Goal: Task Accomplishment & Management: Manage account settings

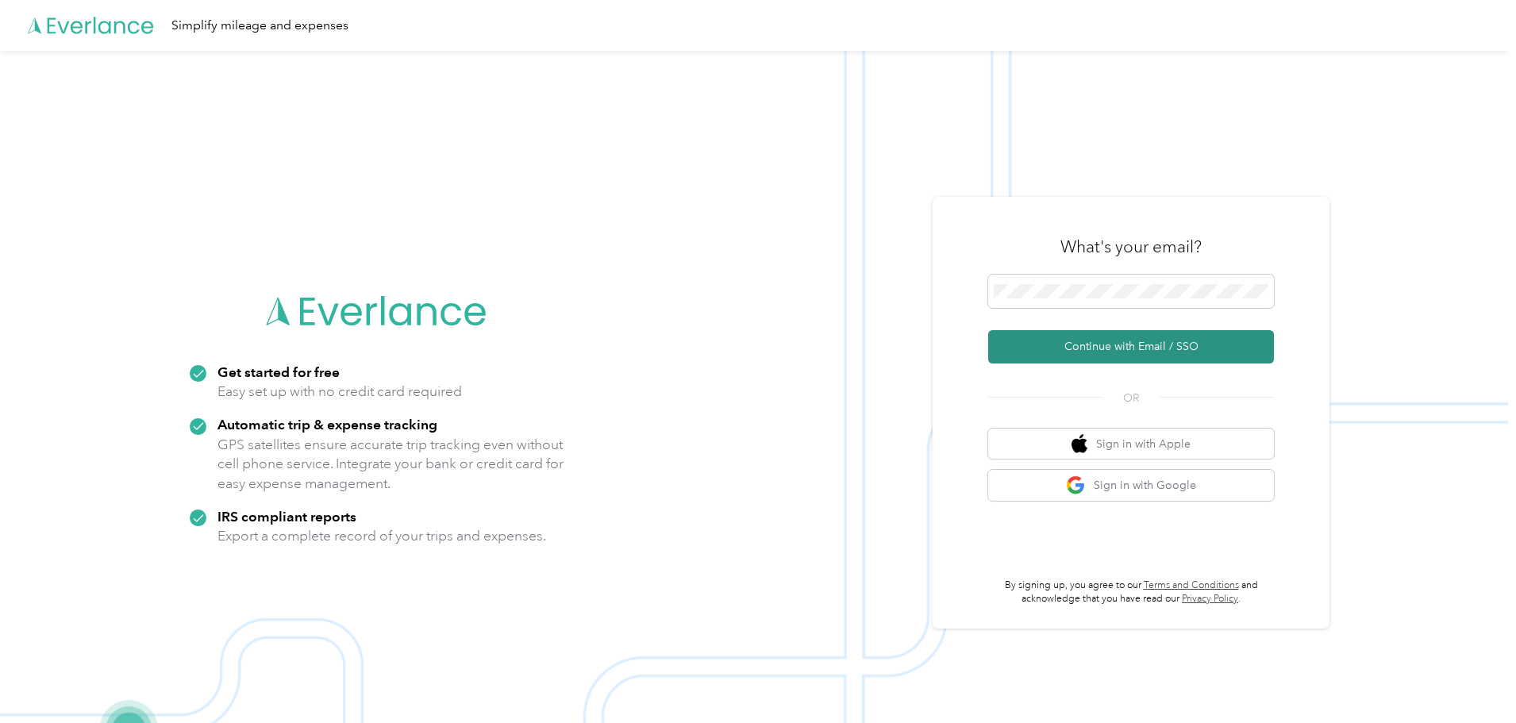
click at [1170, 356] on button "Continue with Email / SSO" at bounding box center [1131, 346] width 286 height 33
click at [1118, 348] on button "Continue with Email / SSO" at bounding box center [1131, 346] width 286 height 33
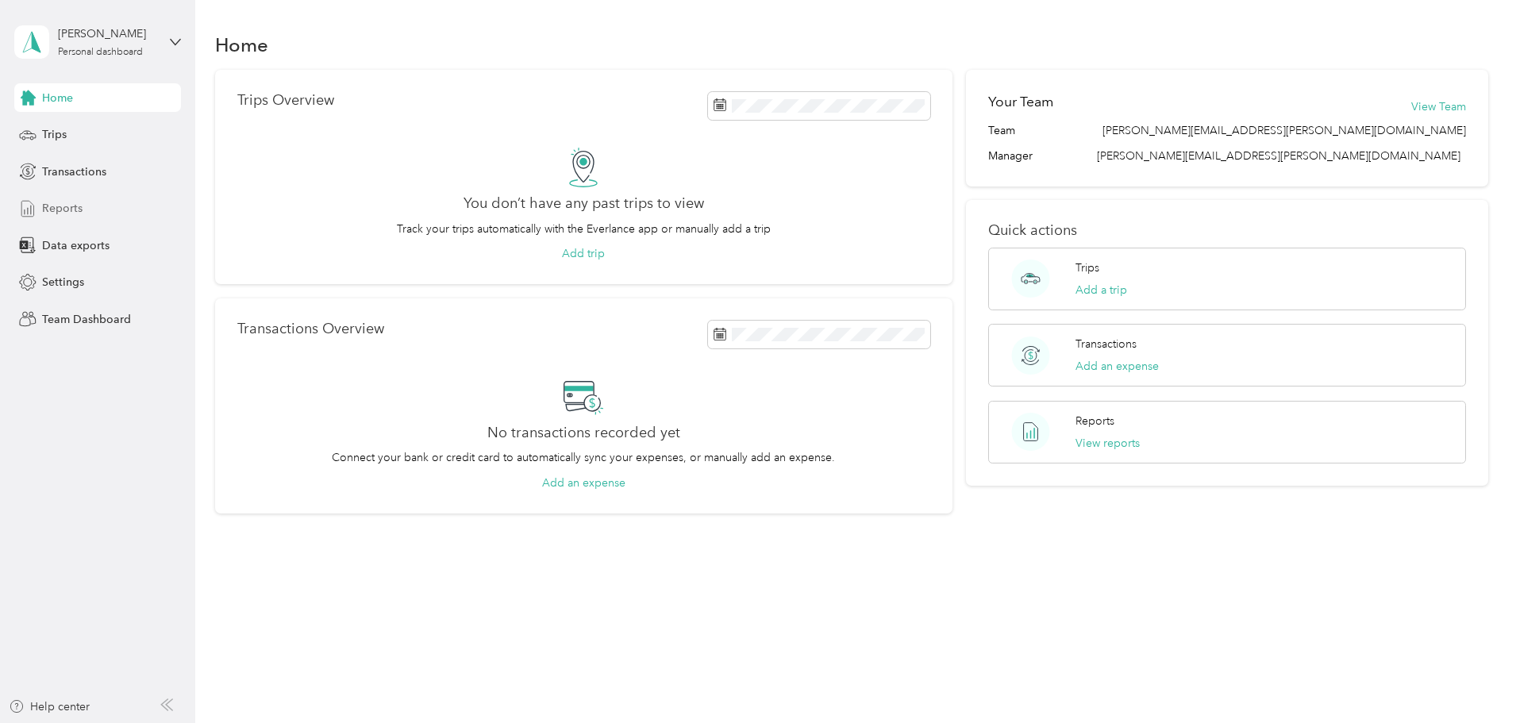
click at [63, 206] on span "Reports" at bounding box center [62, 208] width 40 height 17
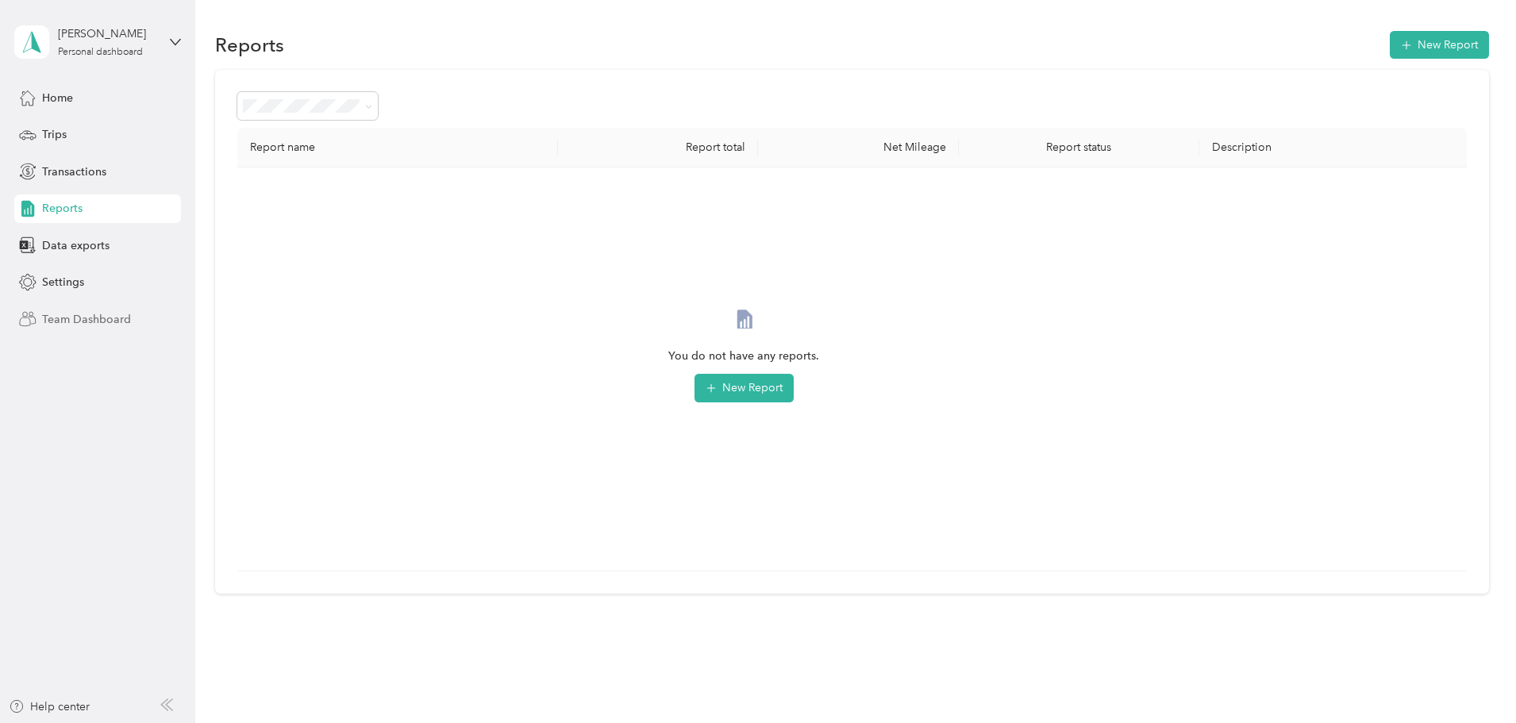
click at [78, 322] on span "Team Dashboard" at bounding box center [86, 319] width 89 height 17
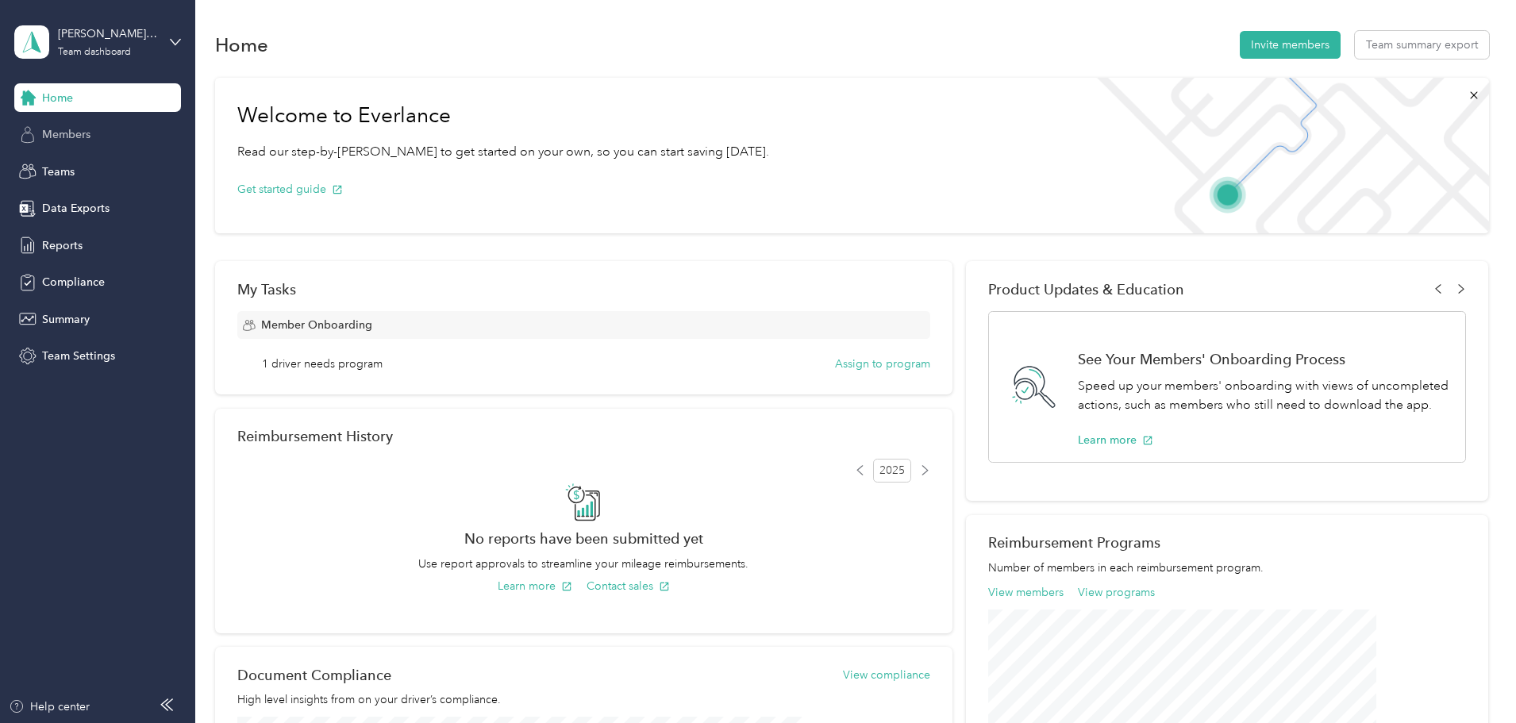
click at [77, 134] on span "Members" at bounding box center [66, 134] width 48 height 17
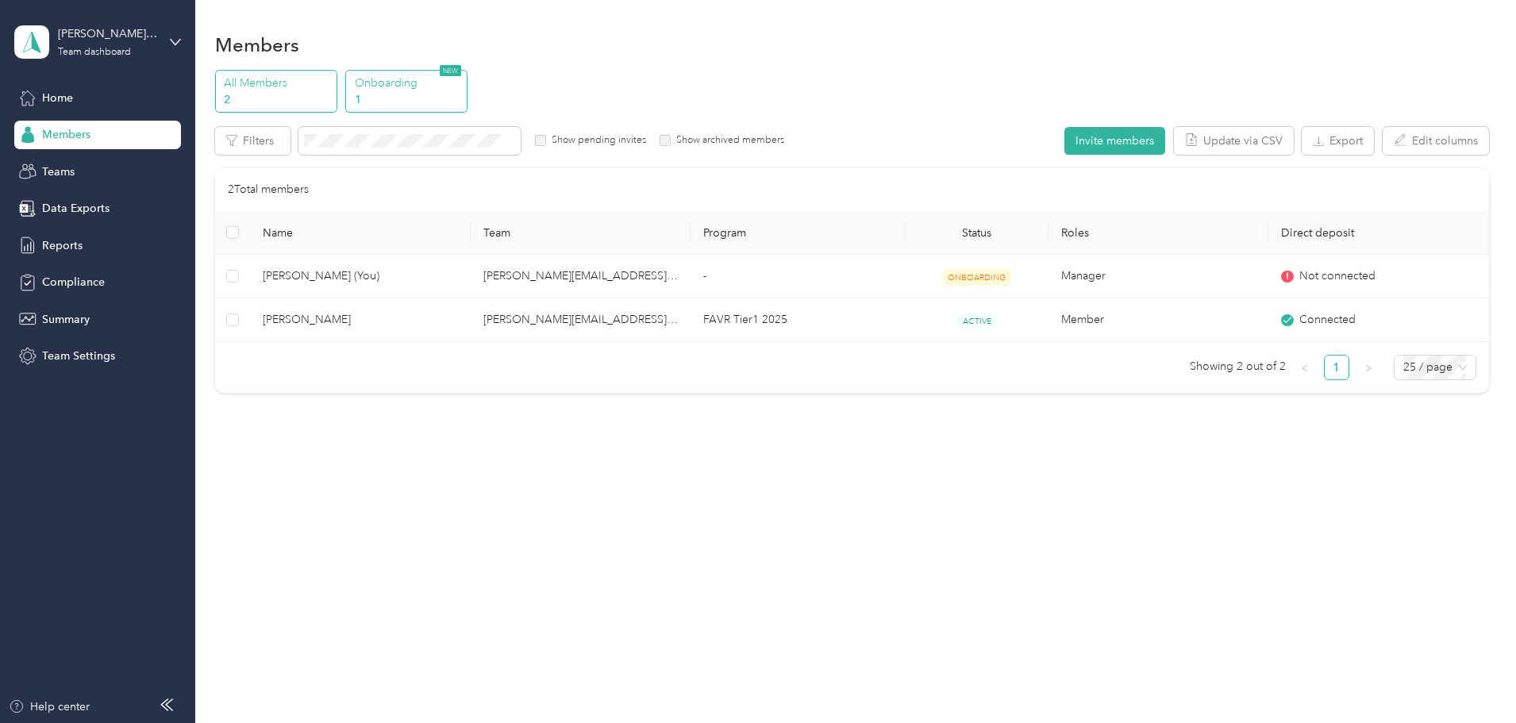
click at [463, 92] on p "1" at bounding box center [409, 99] width 108 height 17
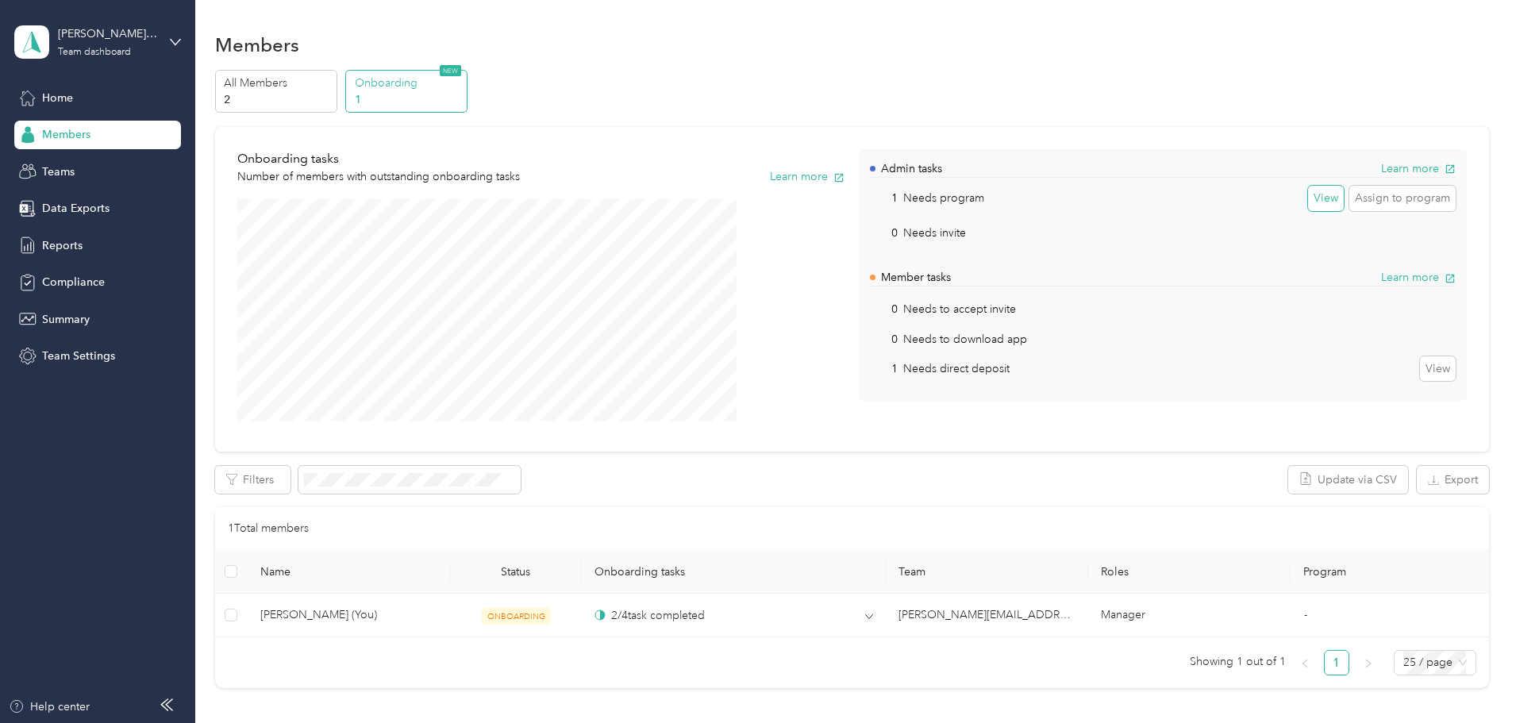
click at [1308, 204] on button "View" at bounding box center [1326, 198] width 36 height 25
click at [1150, 484] on button "Assign to program (1)" at bounding box center [1215, 480] width 130 height 28
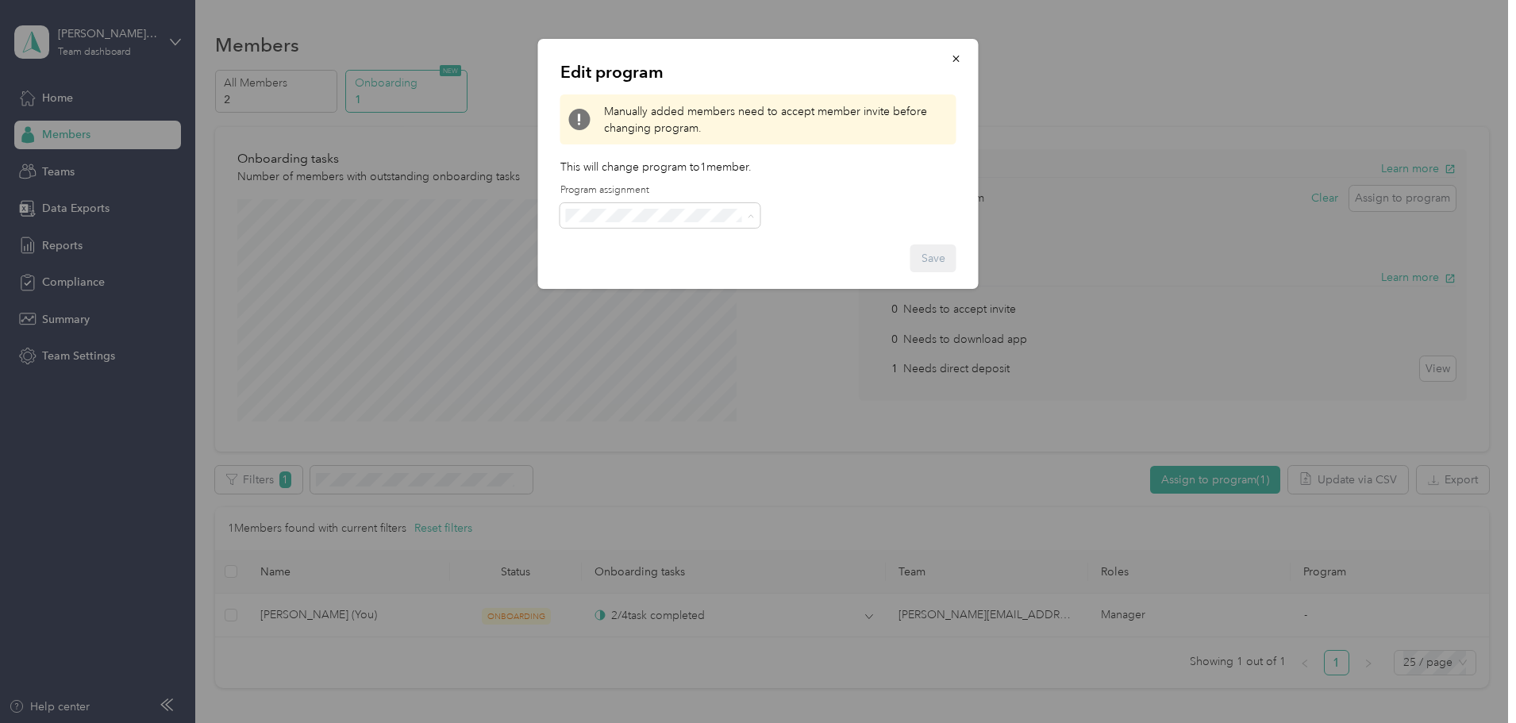
click at [627, 352] on span "No program" at bounding box center [602, 354] width 63 height 13
click at [936, 260] on button "Save" at bounding box center [933, 258] width 46 height 28
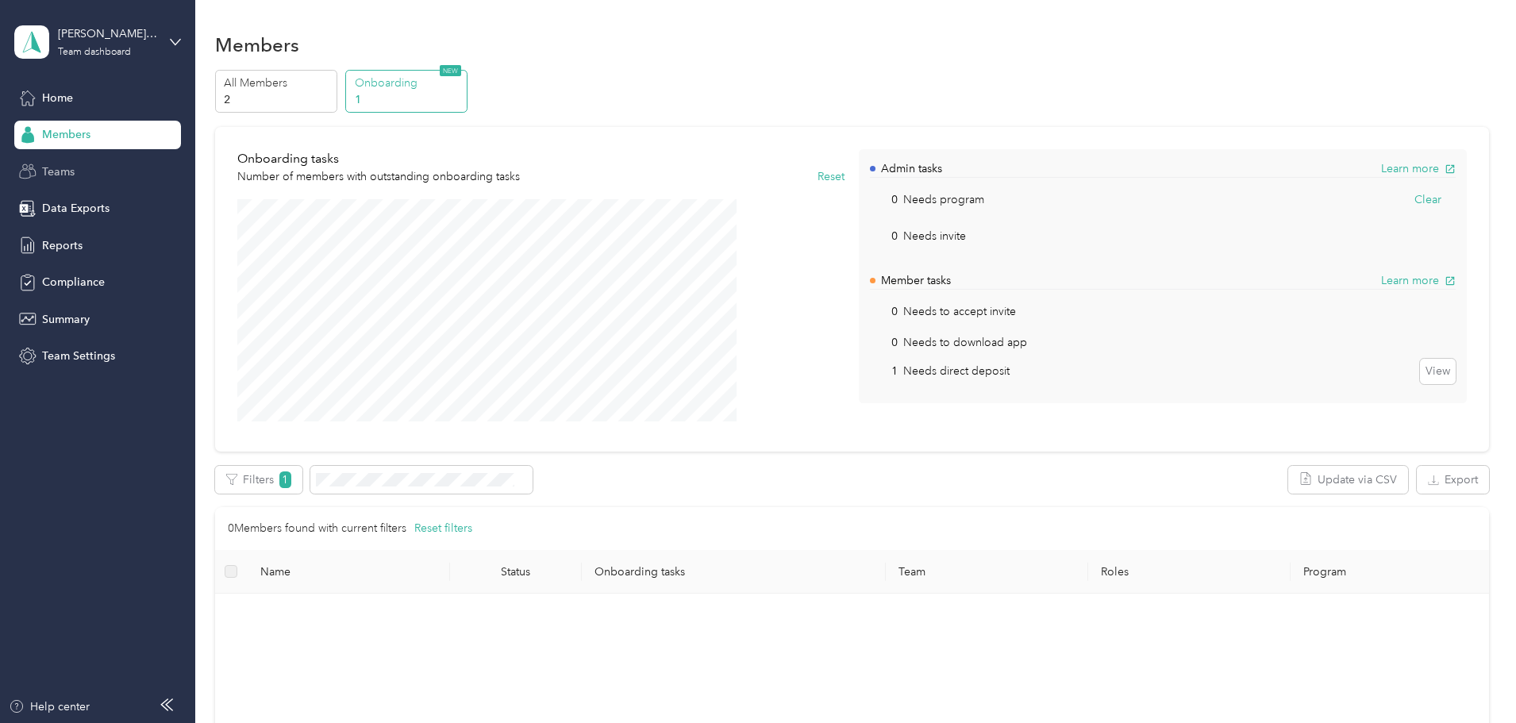
click at [75, 175] on div "Teams" at bounding box center [97, 171] width 167 height 29
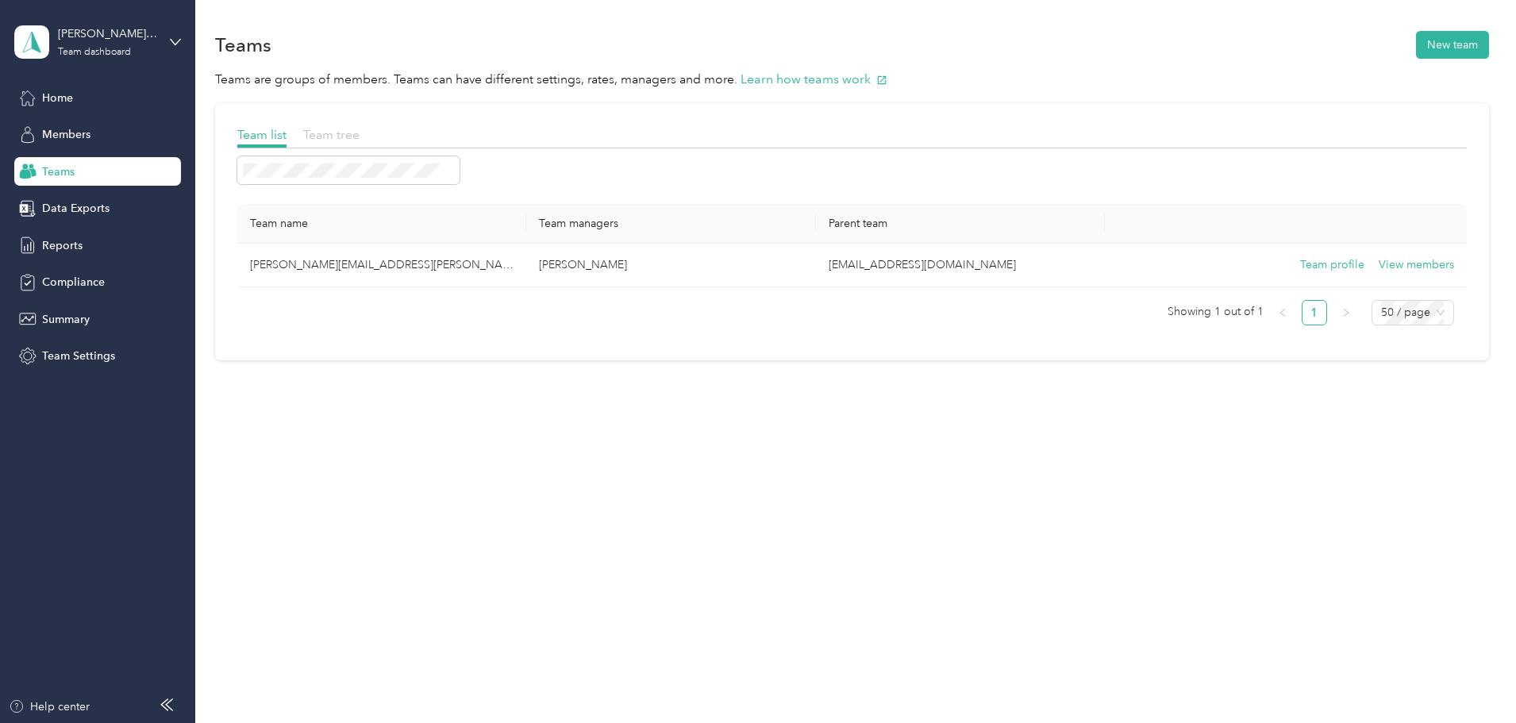
click at [360, 132] on span "Team tree" at bounding box center [331, 134] width 56 height 15
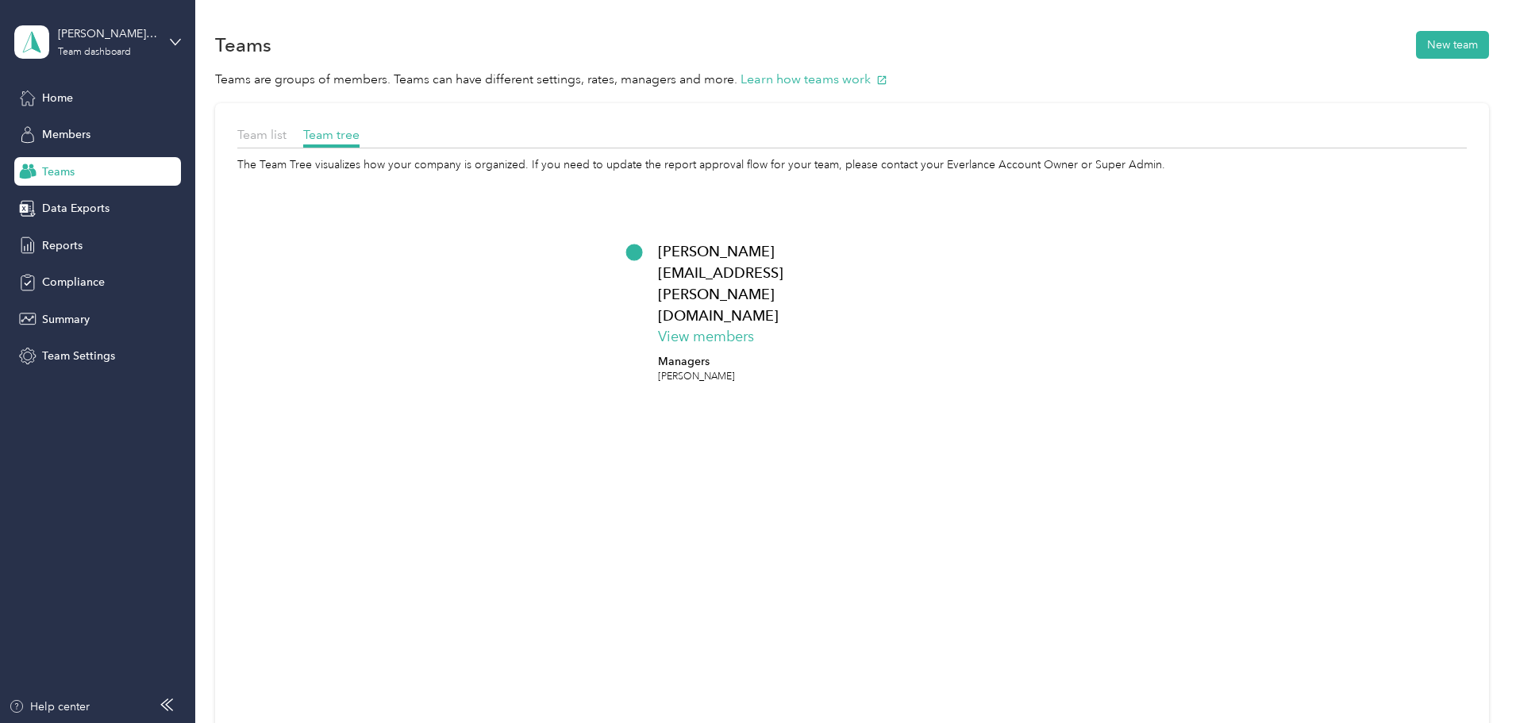
click at [287, 142] on div "Team list" at bounding box center [261, 135] width 49 height 20
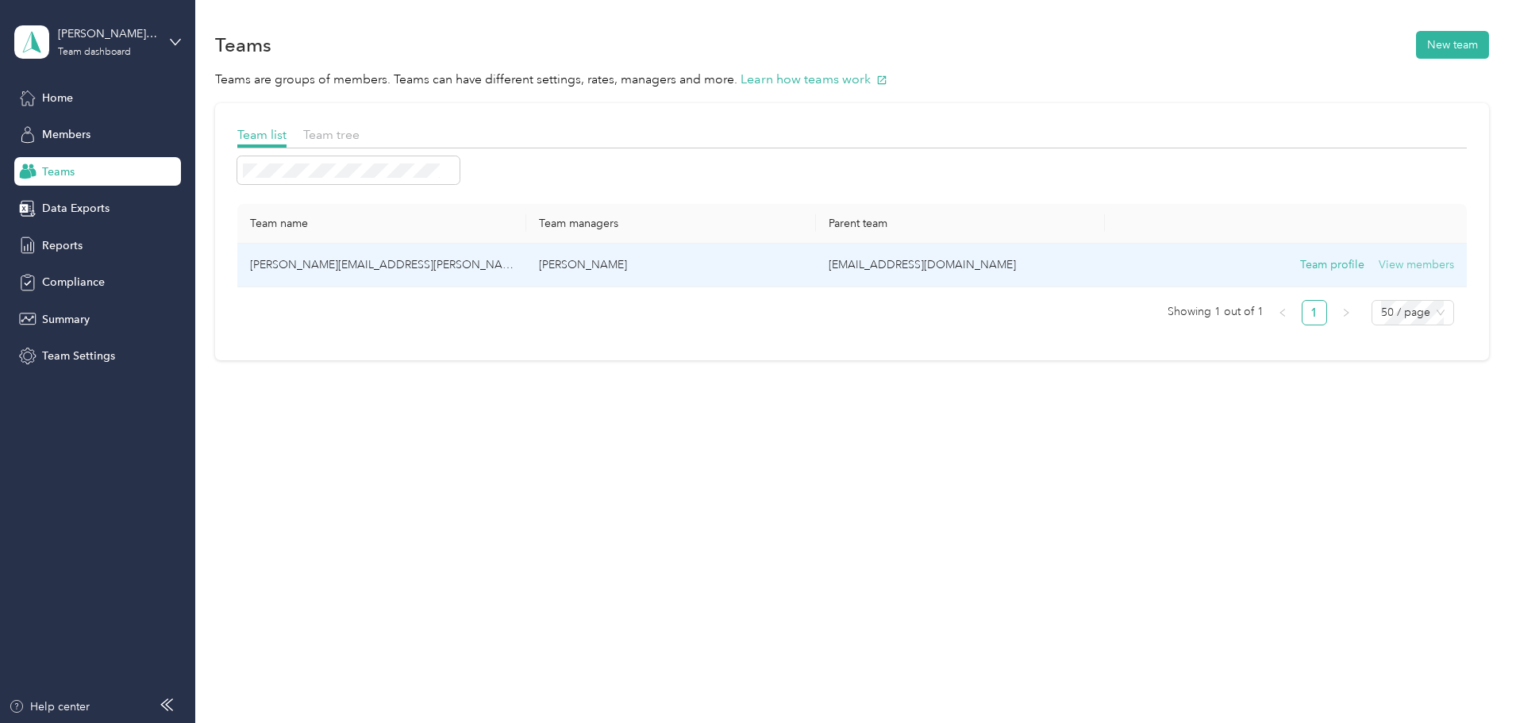
click at [1379, 264] on button "View members" at bounding box center [1416, 264] width 75 height 17
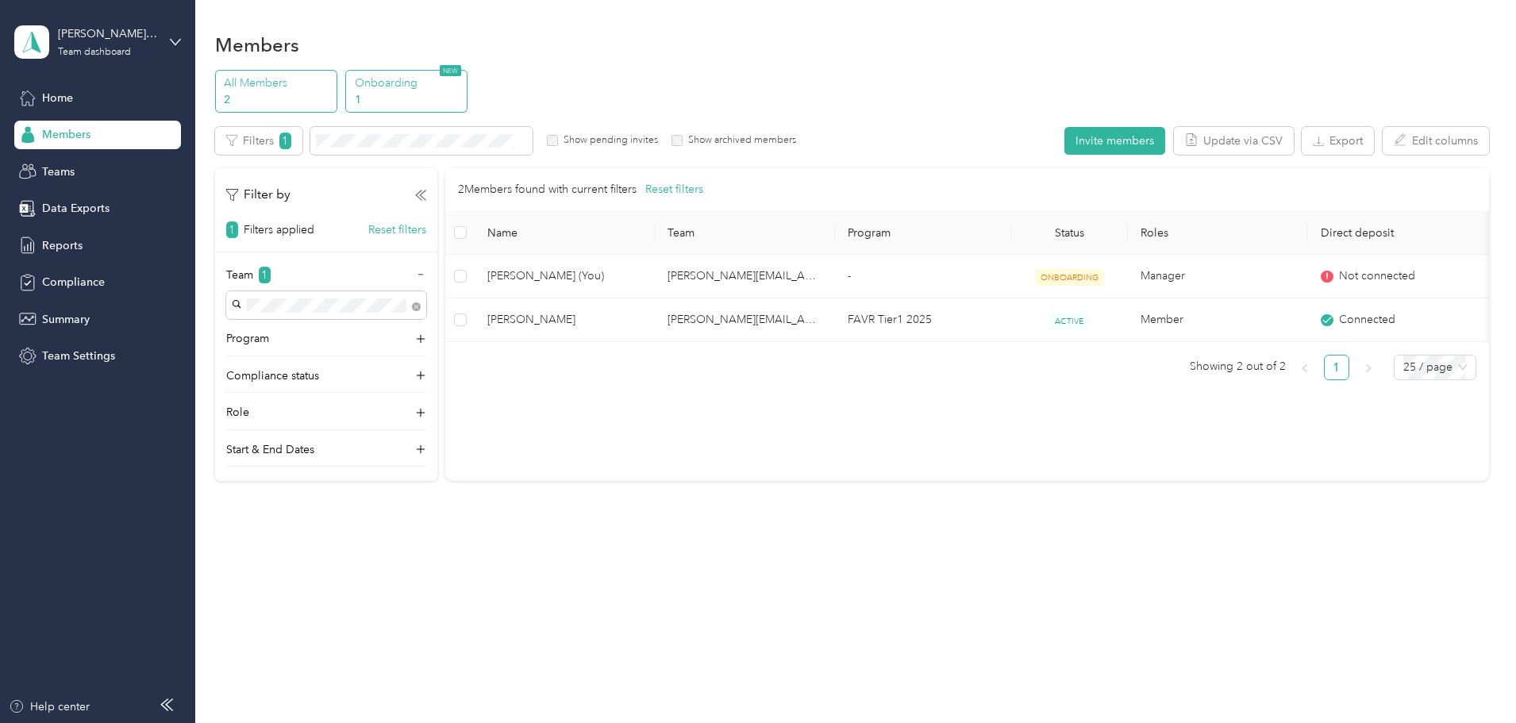
click at [463, 97] on p "1" at bounding box center [409, 99] width 108 height 17
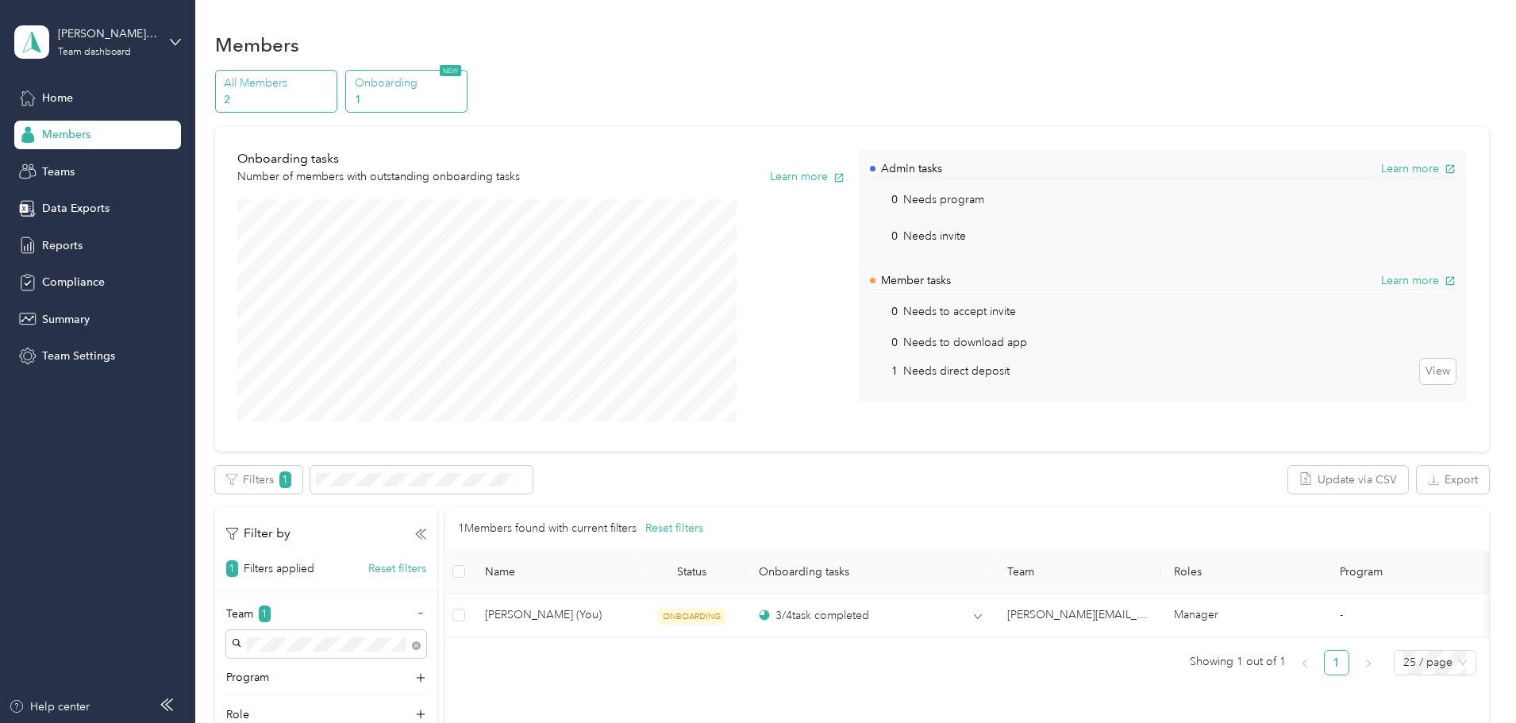
click at [332, 102] on p "2" at bounding box center [278, 99] width 108 height 17
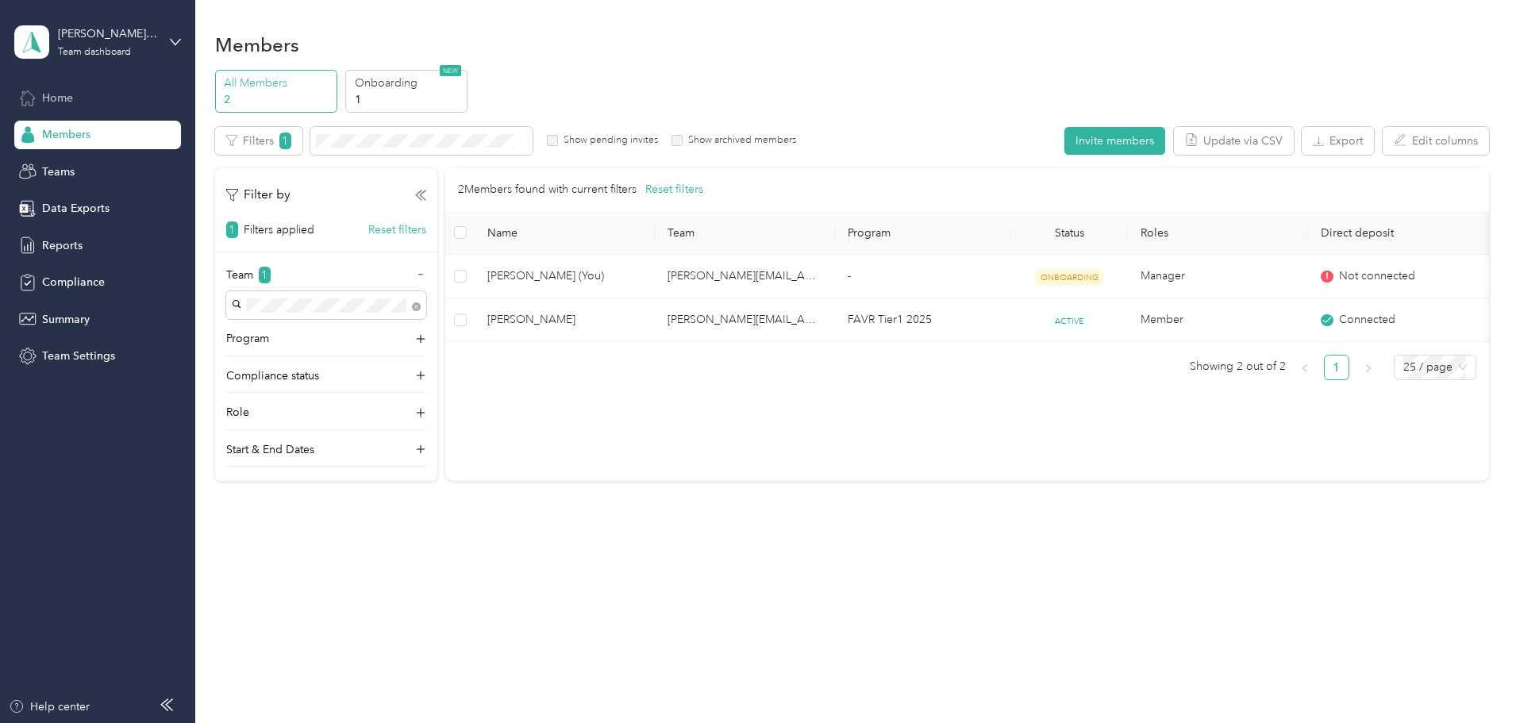
click at [58, 103] on span "Home" at bounding box center [57, 98] width 31 height 17
